Goal: Task Accomplishment & Management: Manage account settings

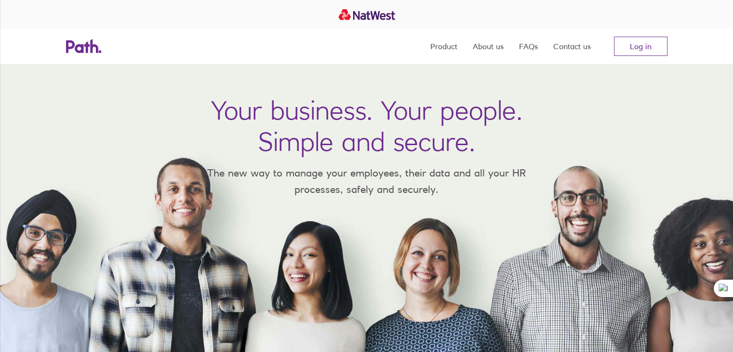
drag, startPoint x: 0, startPoint y: 0, endPoint x: 430, endPoint y: 96, distance: 440.8
click at [430, 96] on h1 "Your business. Your people. Simple and secure." at bounding box center [367, 126] width 312 height 63
click at [650, 47] on link "Log in" at bounding box center [641, 46] width 54 height 19
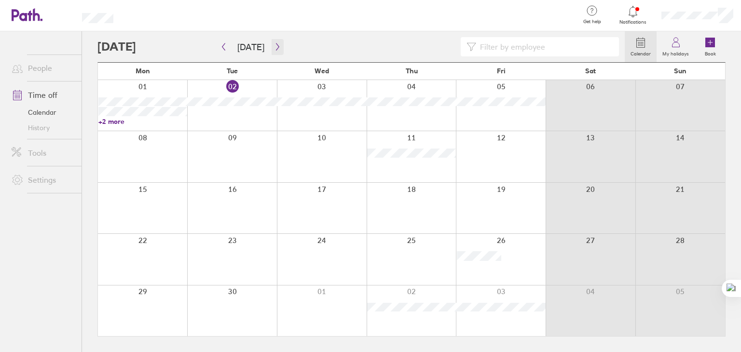
click at [276, 45] on icon "button" at bounding box center [277, 46] width 3 height 7
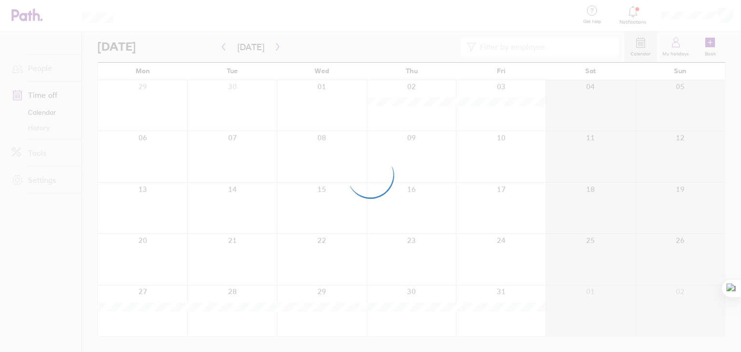
click at [274, 45] on div at bounding box center [370, 176] width 741 height 352
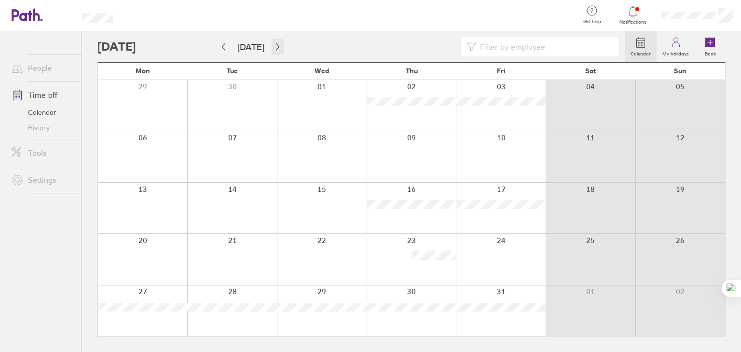
click at [276, 45] on icon "button" at bounding box center [277, 46] width 3 height 7
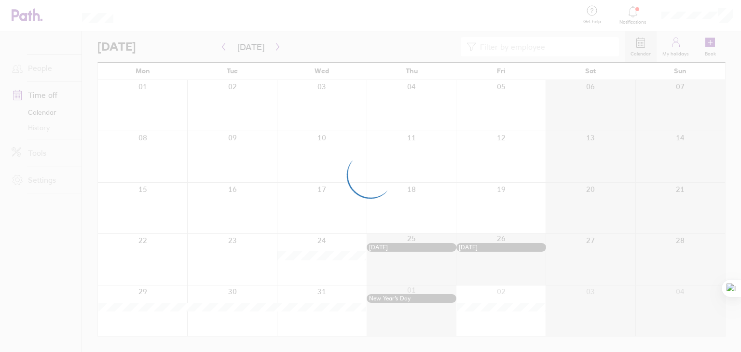
click at [223, 47] on div at bounding box center [370, 176] width 741 height 352
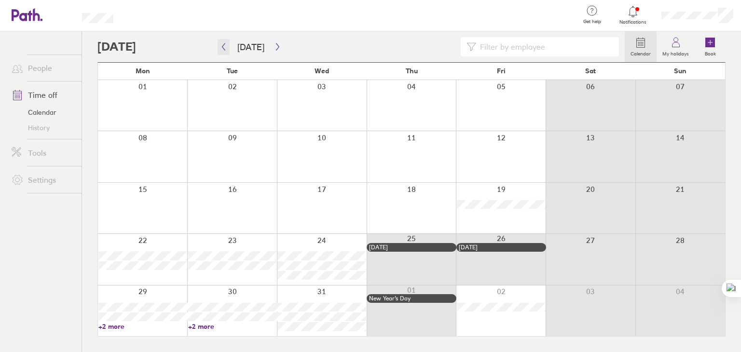
click at [223, 47] on icon "button" at bounding box center [223, 47] width 7 height 8
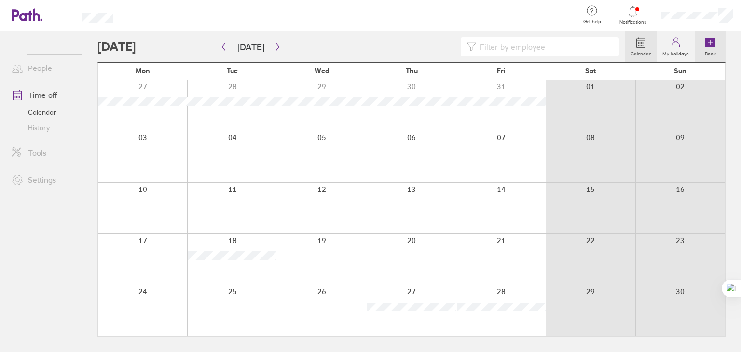
click at [708, 49] on label "Book" at bounding box center [710, 52] width 23 height 9
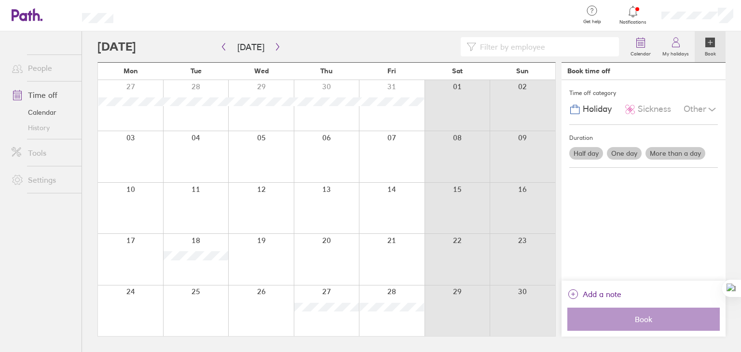
click at [584, 148] on label "Half day" at bounding box center [586, 153] width 34 height 13
click at [0, 0] on input "Half day" at bounding box center [0, 0] width 0 height 0
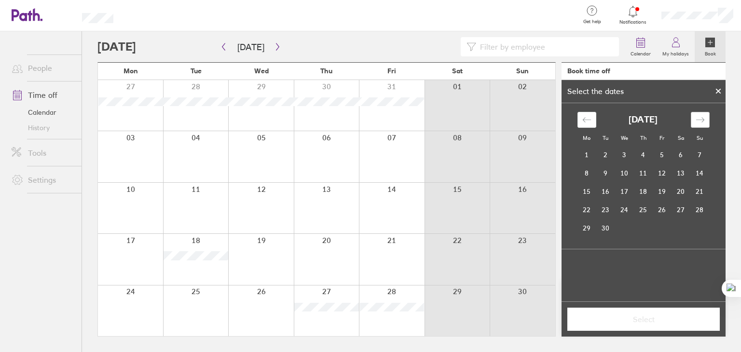
click at [702, 122] on icon "Move forward to switch to the next month." at bounding box center [699, 119] width 9 height 9
click at [625, 229] on td "26" at bounding box center [624, 228] width 19 height 18
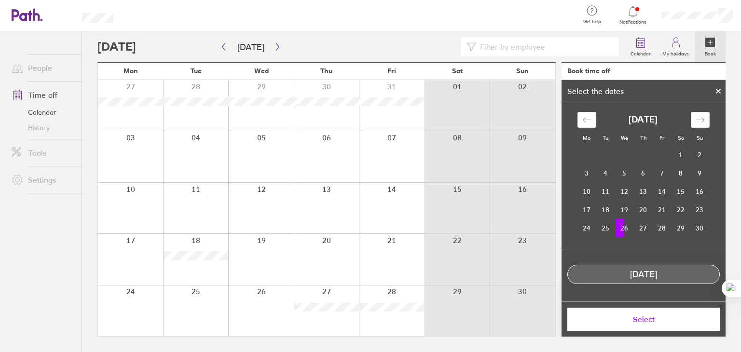
click at [637, 319] on span "Select" at bounding box center [643, 319] width 139 height 9
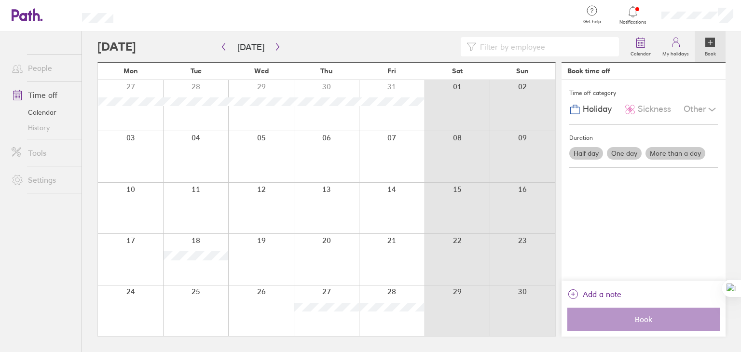
click at [590, 152] on label "Half day" at bounding box center [586, 153] width 34 height 13
click at [0, 0] on input "Half day" at bounding box center [0, 0] width 0 height 0
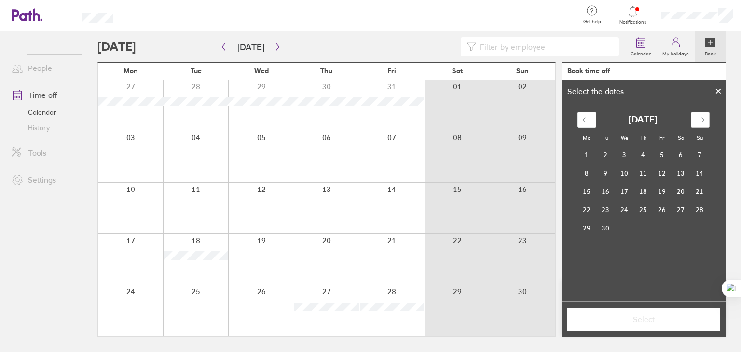
click at [706, 115] on div "Move forward to switch to the next month." at bounding box center [700, 120] width 19 height 16
click at [625, 223] on td "26" at bounding box center [624, 228] width 19 height 18
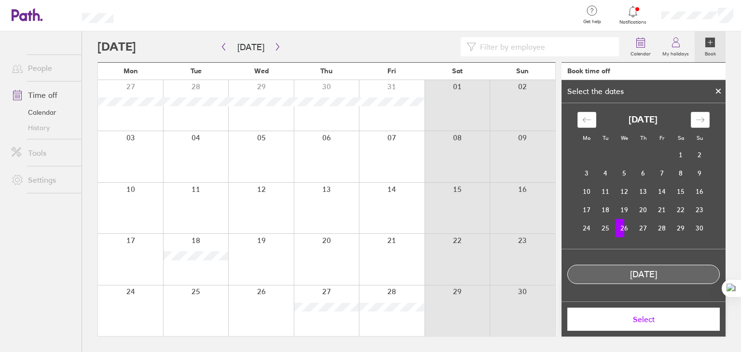
click at [663, 320] on span "Select" at bounding box center [643, 319] width 139 height 9
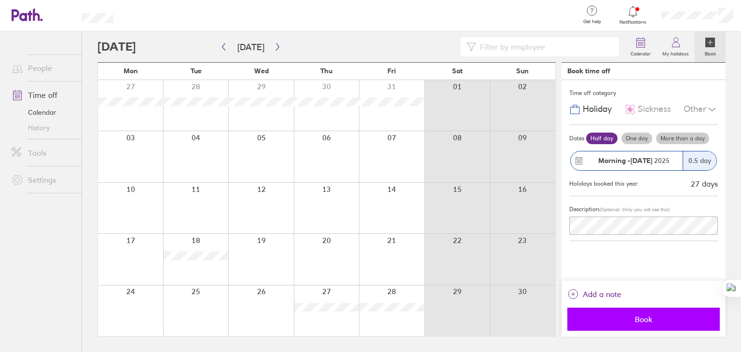
click at [617, 321] on span "Book" at bounding box center [643, 319] width 139 height 9
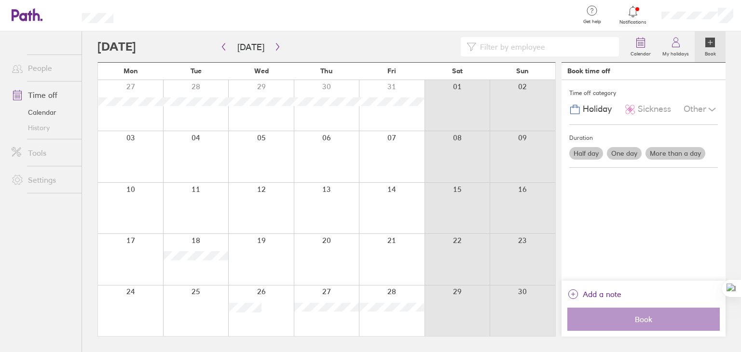
click at [711, 48] on label "Book" at bounding box center [710, 52] width 23 height 9
click at [667, 154] on label "More than a day" at bounding box center [675, 153] width 60 height 13
click at [0, 0] on input "More than a day" at bounding box center [0, 0] width 0 height 0
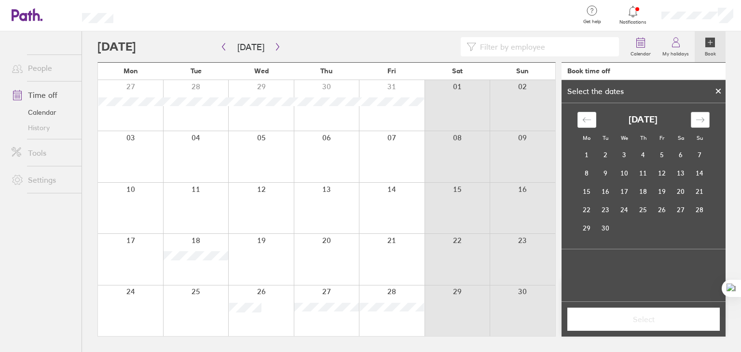
click at [701, 121] on icon "Move forward to switch to the next month." at bounding box center [699, 119] width 9 height 9
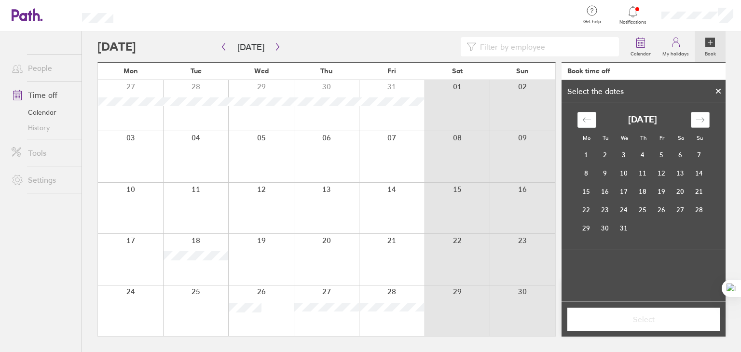
click at [701, 121] on icon "Move forward to switch to the next month." at bounding box center [699, 119] width 9 height 9
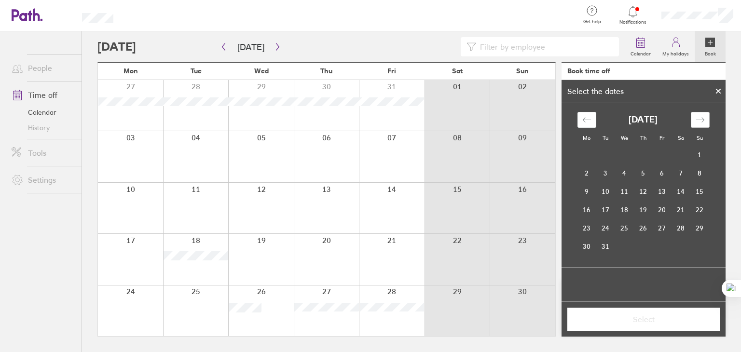
click at [701, 121] on icon "Move forward to switch to the next month." at bounding box center [699, 119] width 9 height 9
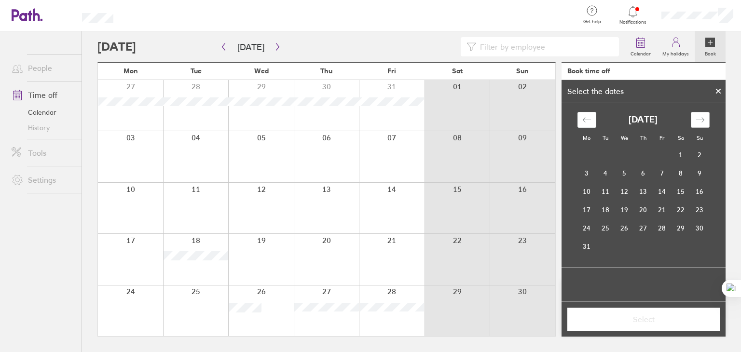
click at [701, 121] on icon "Move forward to switch to the next month." at bounding box center [699, 119] width 9 height 9
click at [645, 205] on td "19" at bounding box center [643, 210] width 19 height 18
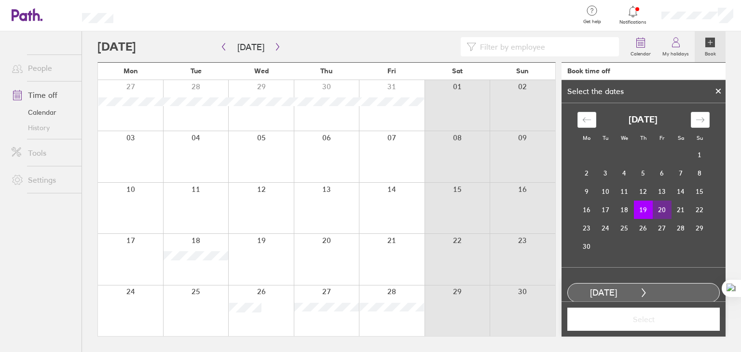
click at [655, 209] on td "20" at bounding box center [661, 210] width 19 height 18
click at [644, 324] on button "Select" at bounding box center [643, 319] width 152 height 23
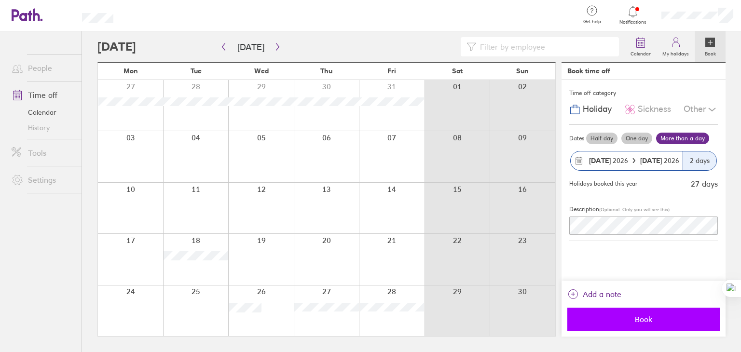
click at [648, 318] on span "Book" at bounding box center [643, 319] width 139 height 9
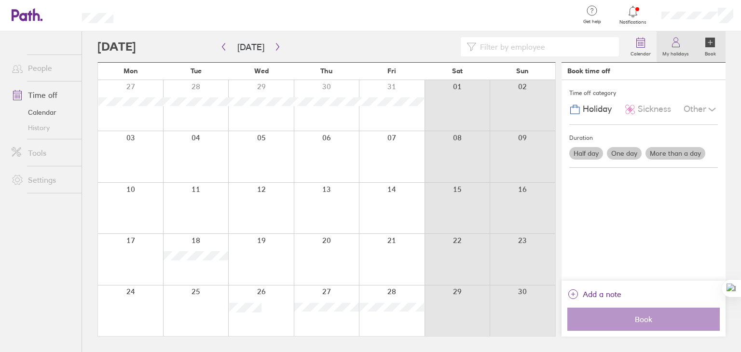
click at [671, 56] on label "My holidays" at bounding box center [675, 52] width 38 height 9
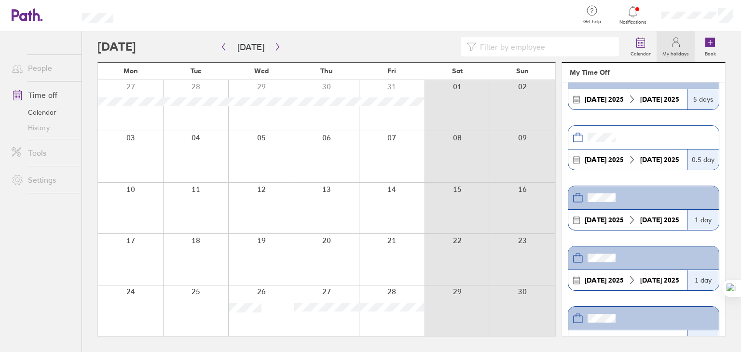
scroll to position [579, 0]
